Goal: Find specific page/section: Find specific page/section

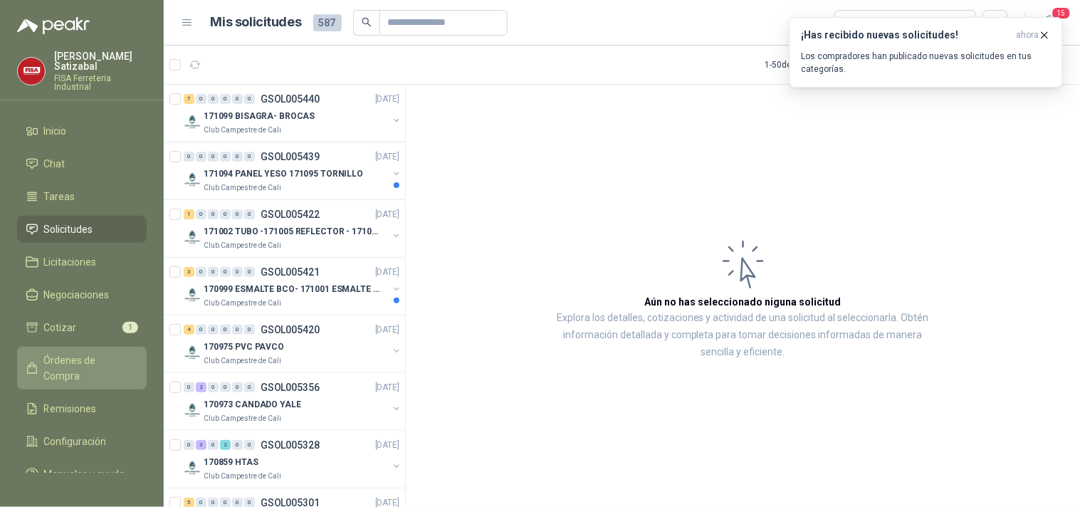
click at [87, 355] on span "Órdenes de Compra" at bounding box center [88, 367] width 89 height 31
